Goal: Task Accomplishment & Management: Complete application form

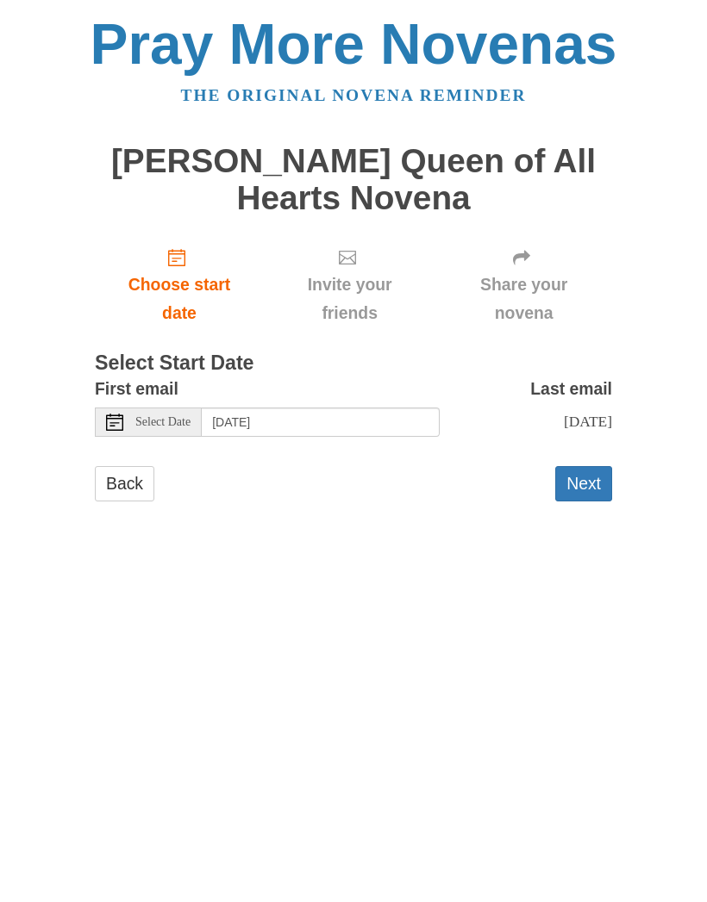
click at [589, 483] on button "Next" at bounding box center [583, 483] width 57 height 35
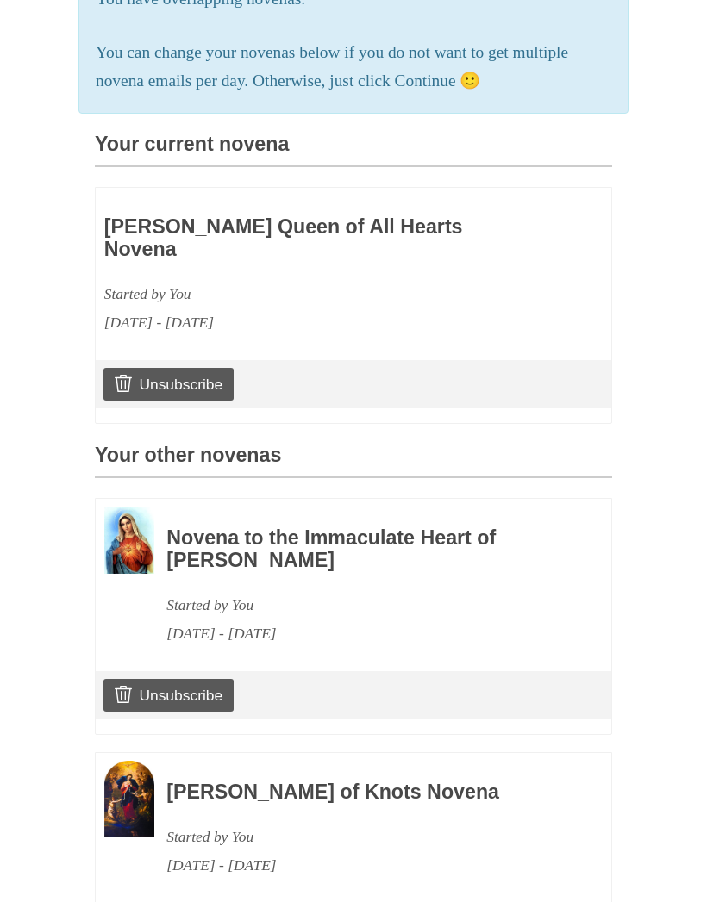
scroll to position [415, 0]
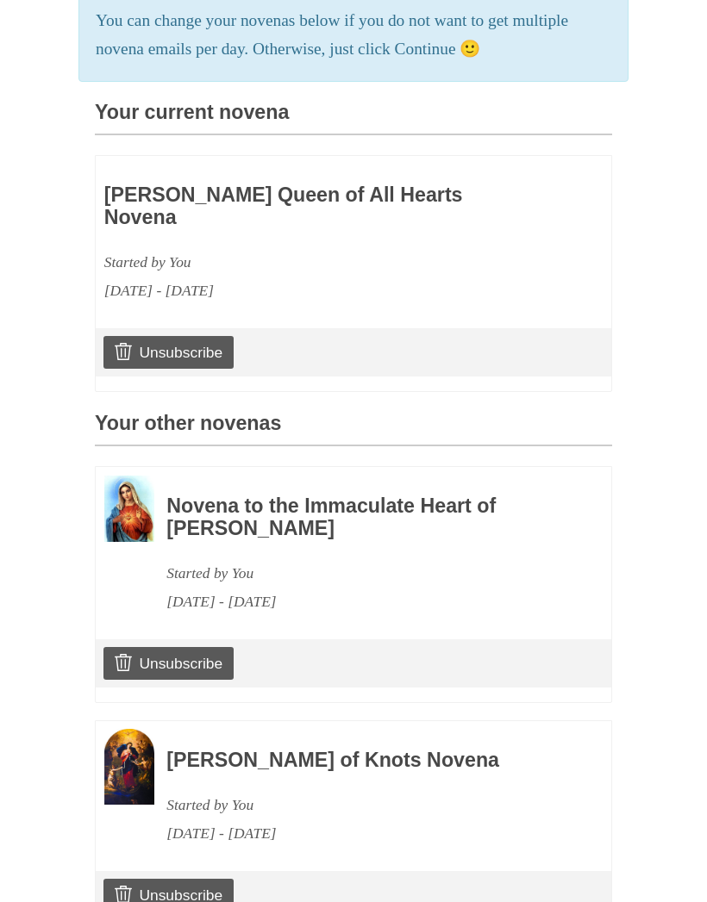
click at [229, 496] on h3 "Novena to the Immaculate Heart of [PERSON_NAME]" at bounding box center [365, 518] width 398 height 44
click at [231, 589] on div "[DATE] - [DATE]" at bounding box center [365, 603] width 398 height 28
click at [302, 496] on h3 "Novena to the Immaculate Heart of Mary" at bounding box center [365, 518] width 398 height 44
click at [259, 488] on div "Novena to the Immaculate Heart of Mary Started by You October 6, 2025 - October…" at bounding box center [365, 547] width 398 height 140
click at [221, 497] on div "Novena to the Immaculate Heart of Mary Started by You October 6, 2025 - October…" at bounding box center [365, 547] width 398 height 140
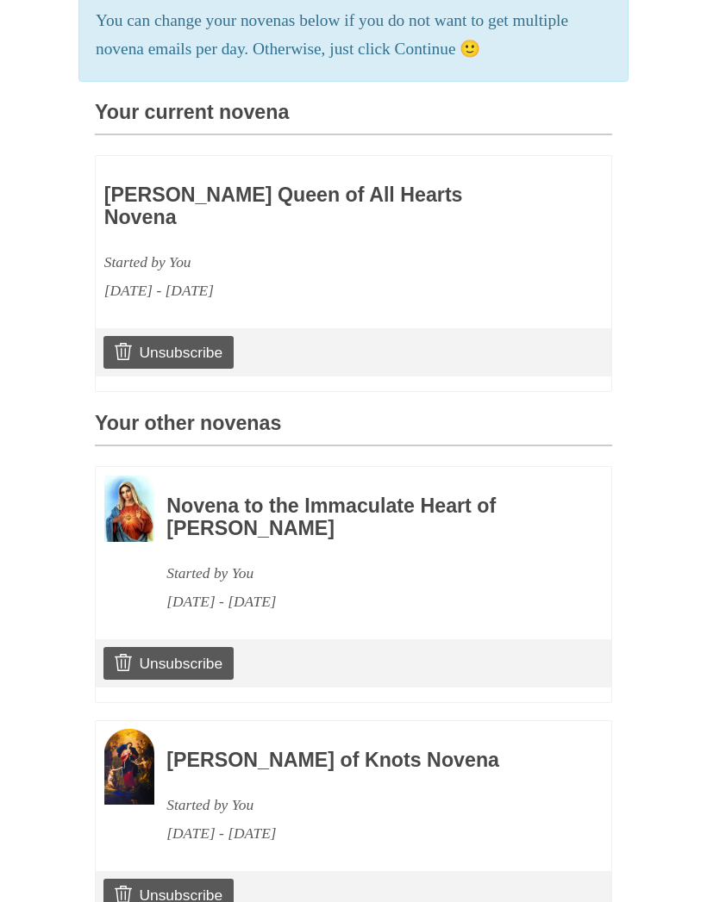
click at [138, 484] on img at bounding box center [129, 510] width 50 height 66
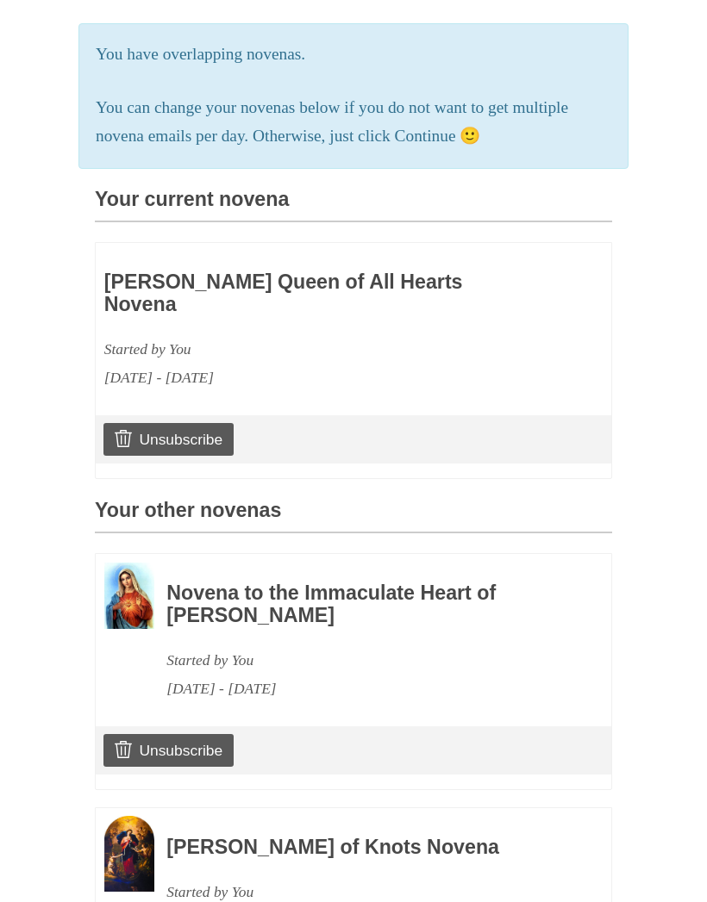
scroll to position [322, 0]
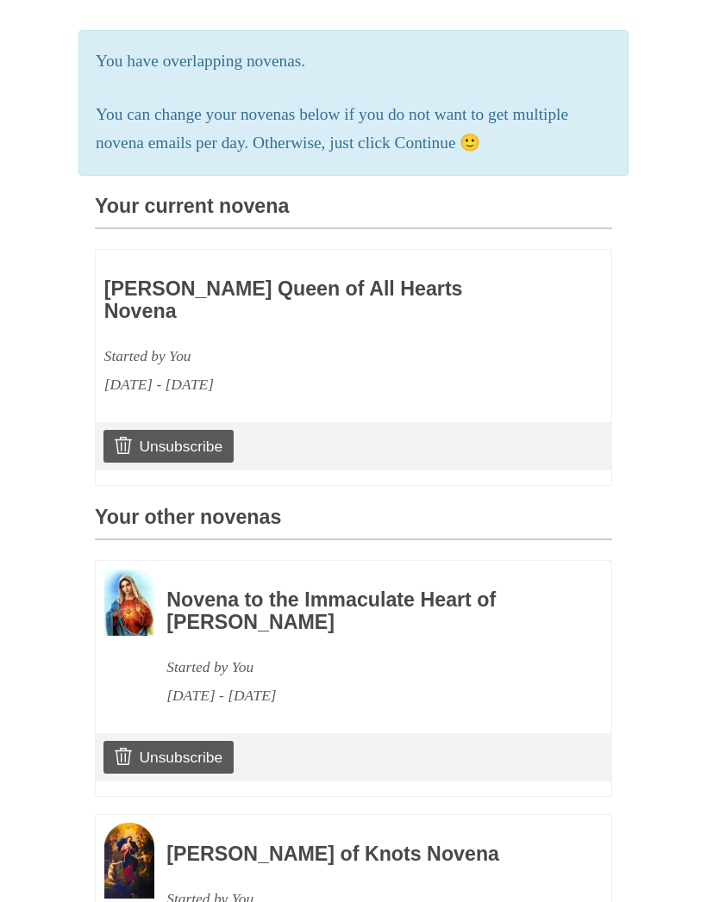
click at [230, 589] on h3 "Novena to the Immaculate Heart of Mary" at bounding box center [365, 611] width 398 height 44
click at [137, 576] on img at bounding box center [129, 603] width 50 height 66
click at [333, 582] on div "Novena to the Immaculate Heart of Mary Started by You October 6, 2025 - October…" at bounding box center [365, 639] width 398 height 140
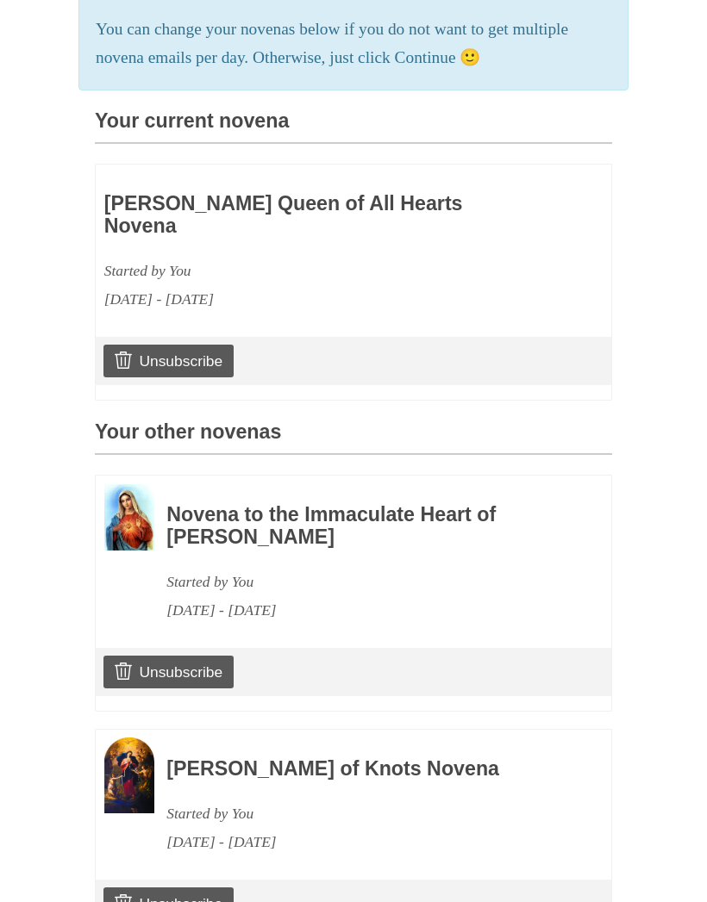
scroll to position [415, 0]
